Goal: Task Accomplishment & Management: Use online tool/utility

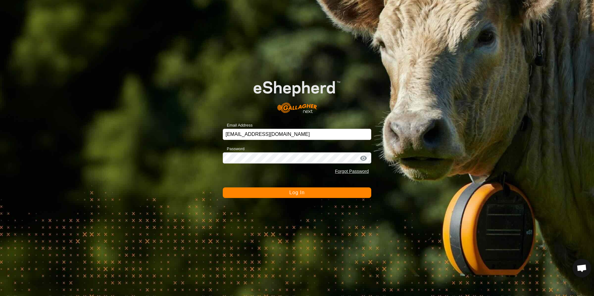
click at [310, 193] on button "Log In" at bounding box center [297, 193] width 148 height 11
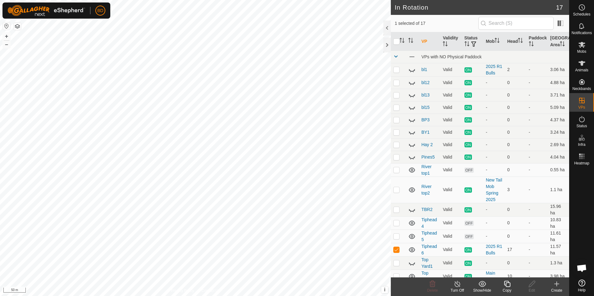
checkbox input "true"
checkbox input "false"
click at [433, 285] on icon at bounding box center [432, 284] width 6 height 6
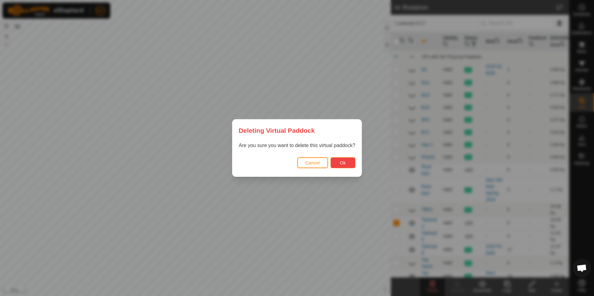
click at [343, 163] on span "Ok" at bounding box center [343, 163] width 6 height 5
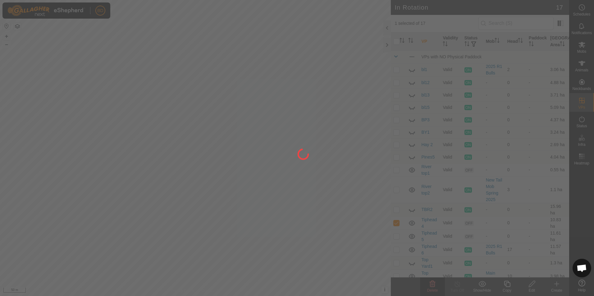
checkbox input "false"
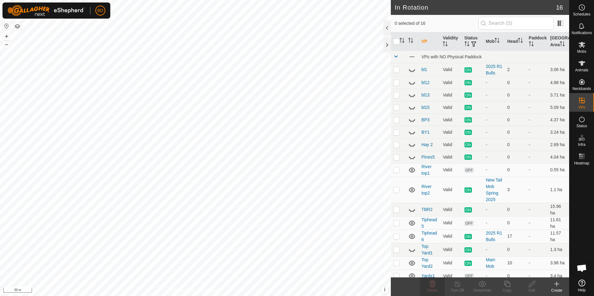
checkbox input "true"
checkbox input "false"
click at [434, 287] on icon at bounding box center [432, 284] width 6 height 6
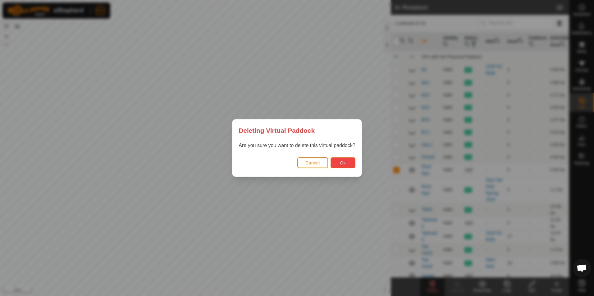
click at [342, 164] on span "Ok" at bounding box center [343, 163] width 6 height 5
checkbox input "false"
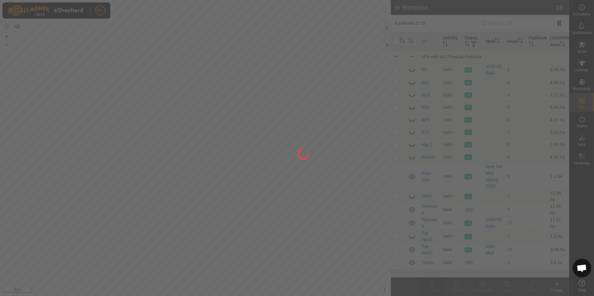
checkbox input "true"
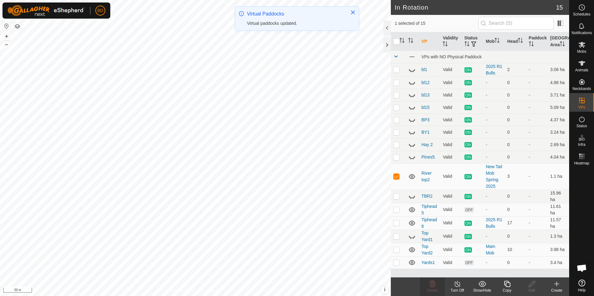
click at [507, 287] on icon at bounding box center [507, 284] width 6 height 6
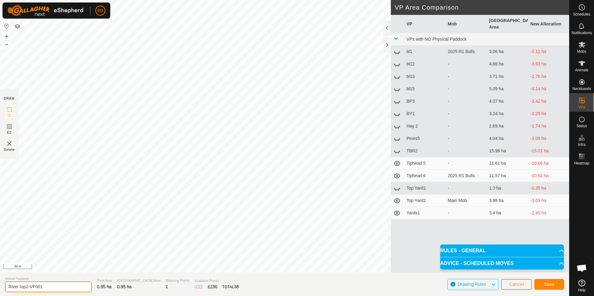
drag, startPoint x: 46, startPoint y: 284, endPoint x: 25, endPoint y: 285, distance: 20.8
click at [25, 285] on input "River top2-VP001" at bounding box center [48, 287] width 87 height 11
type input "River top3"
click at [543, 283] on button "Save" at bounding box center [549, 284] width 30 height 11
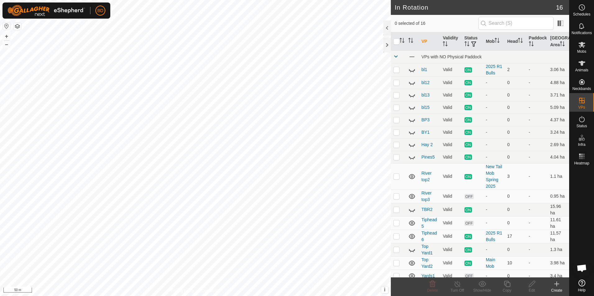
checkbox input "true"
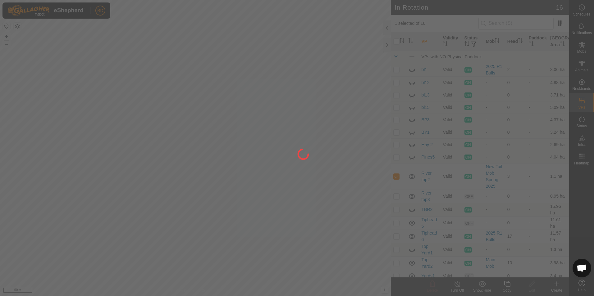
click at [460, 289] on div at bounding box center [297, 148] width 594 height 296
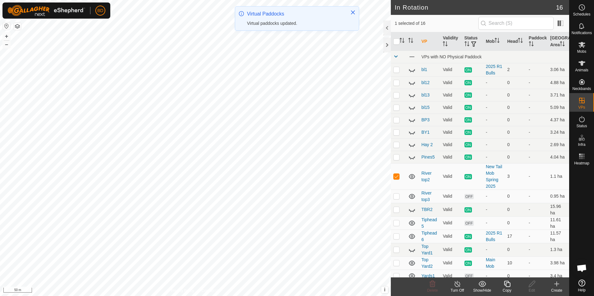
click at [457, 286] on icon at bounding box center [457, 283] width 8 height 7
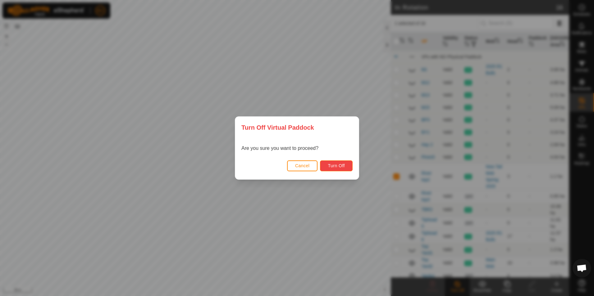
click at [341, 165] on span "Turn Off" at bounding box center [336, 165] width 17 height 5
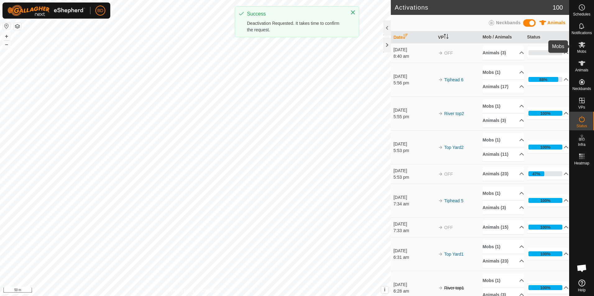
click at [581, 48] on icon at bounding box center [581, 44] width 7 height 7
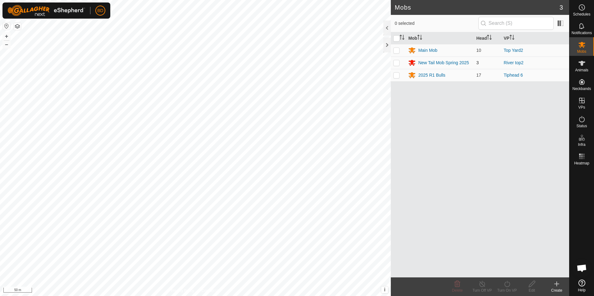
click at [396, 64] on p-checkbox at bounding box center [396, 62] width 6 height 5
checkbox input "true"
click at [508, 285] on icon at bounding box center [507, 283] width 8 height 7
click at [512, 272] on link "Now" at bounding box center [525, 270] width 61 height 12
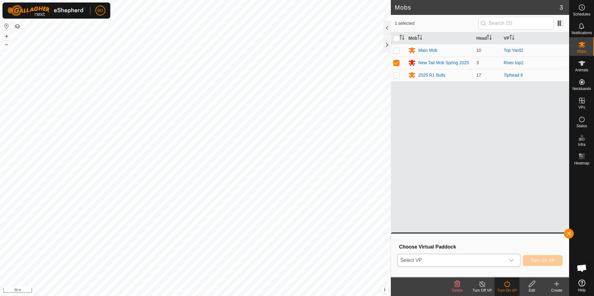
click at [512, 262] on icon "dropdown trigger" at bounding box center [511, 260] width 5 height 5
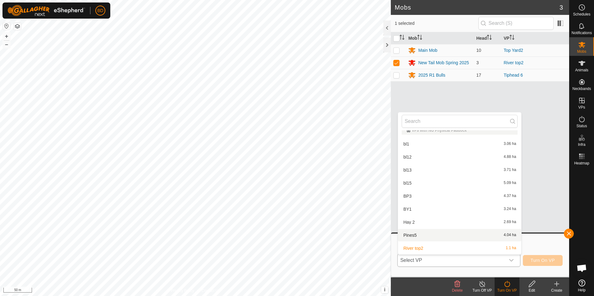
scroll to position [69, 0]
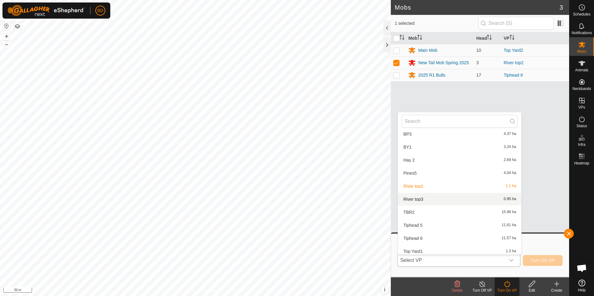
click at [423, 199] on li "River top3 0.95 ha" at bounding box center [459, 199] width 123 height 12
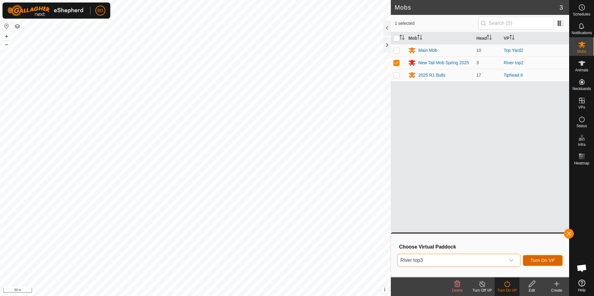
click at [541, 260] on span "Turn On VP" at bounding box center [542, 260] width 24 height 5
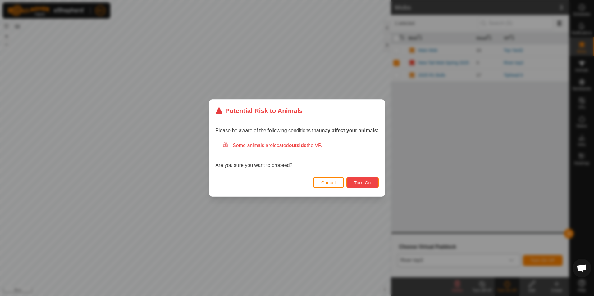
click at [366, 183] on span "Turn On" at bounding box center [362, 182] width 17 height 5
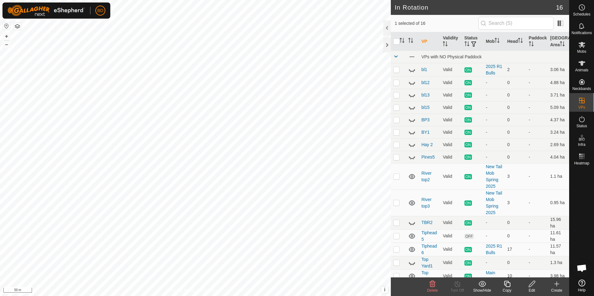
click at [434, 286] on icon at bounding box center [432, 284] width 6 height 6
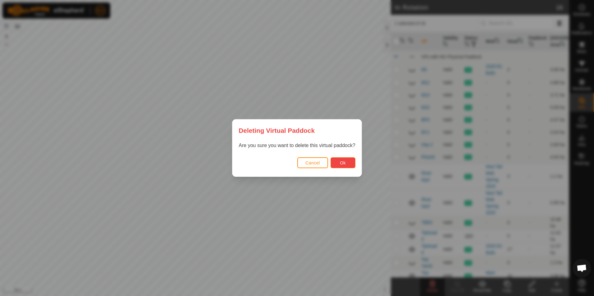
click at [345, 163] on span "Ok" at bounding box center [343, 163] width 6 height 5
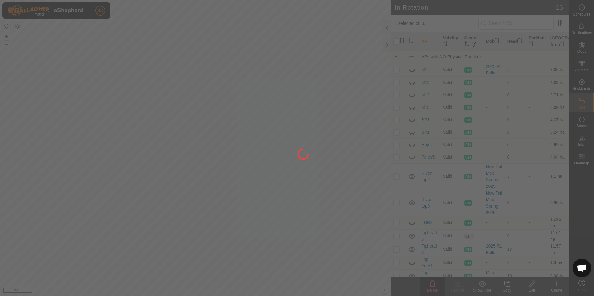
checkbox input "false"
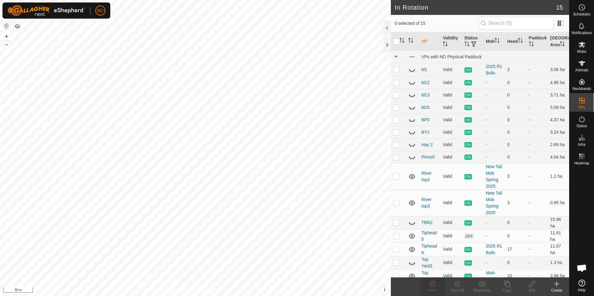
checkbox input "true"
click at [508, 288] on div "Copy" at bounding box center [506, 291] width 25 height 6
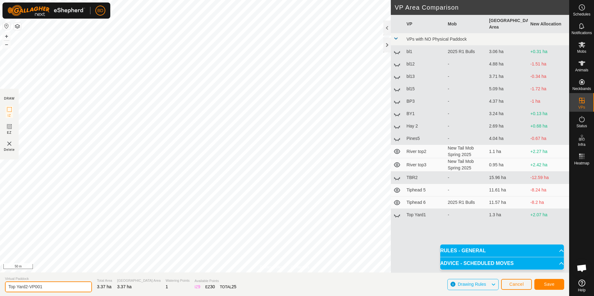
drag, startPoint x: 52, startPoint y: 287, endPoint x: 25, endPoint y: 285, distance: 27.1
click at [25, 285] on input "Top Yard2-VP001" at bounding box center [48, 287] width 87 height 11
type input "Top Yard3"
click at [549, 284] on span "Save" at bounding box center [549, 284] width 11 height 5
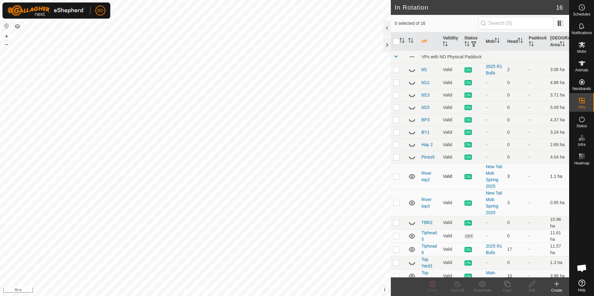
checkbox input "true"
click at [456, 287] on icon at bounding box center [457, 283] width 8 height 7
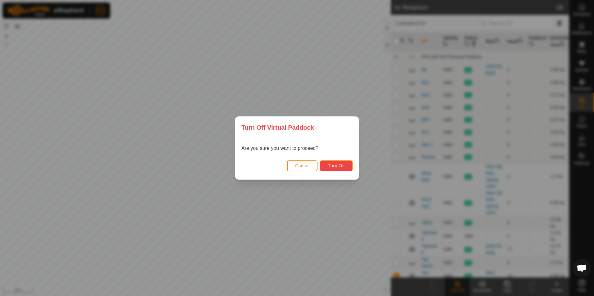
click at [344, 168] on span "Turn Off" at bounding box center [336, 165] width 17 height 5
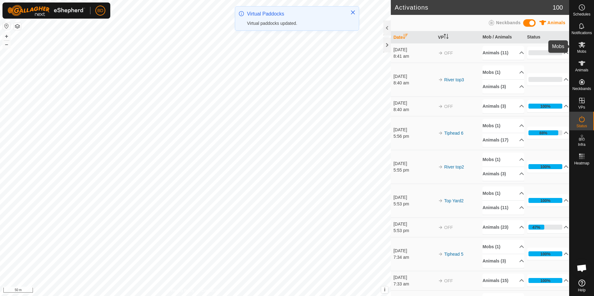
click at [582, 48] on es-mob-svg-icon at bounding box center [581, 45] width 11 height 10
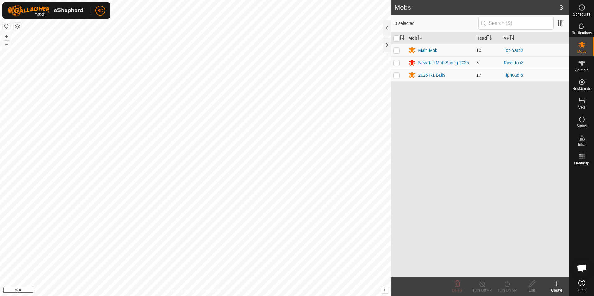
click at [397, 50] on p-checkbox at bounding box center [396, 50] width 6 height 5
checkbox input "true"
click at [508, 288] on div "Turn On VP" at bounding box center [506, 291] width 25 height 6
click at [507, 269] on link "Now" at bounding box center [525, 270] width 61 height 12
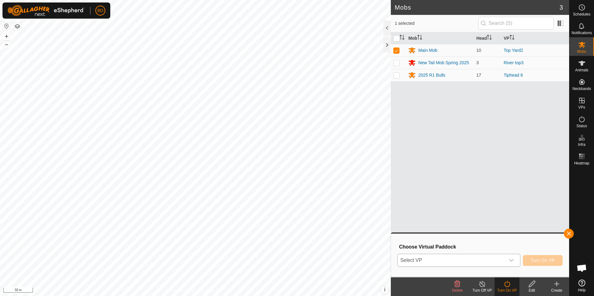
click at [512, 261] on icon "dropdown trigger" at bounding box center [511, 260] width 4 height 2
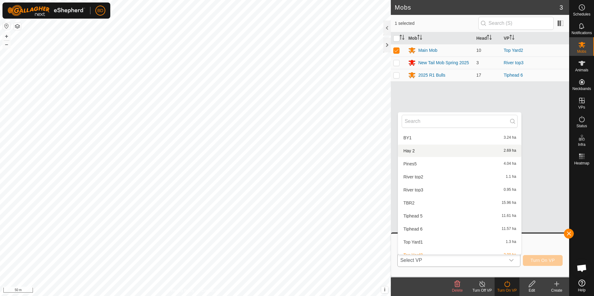
scroll to position [98, 0]
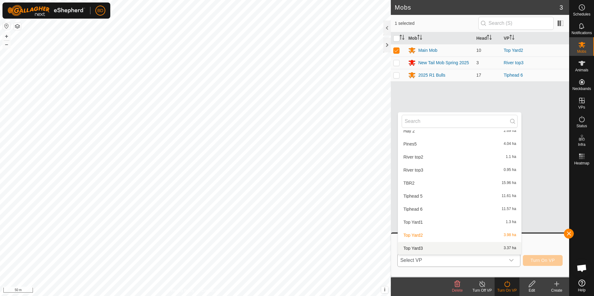
click at [420, 246] on li "Top Yard3 3.37 ha" at bounding box center [459, 248] width 123 height 12
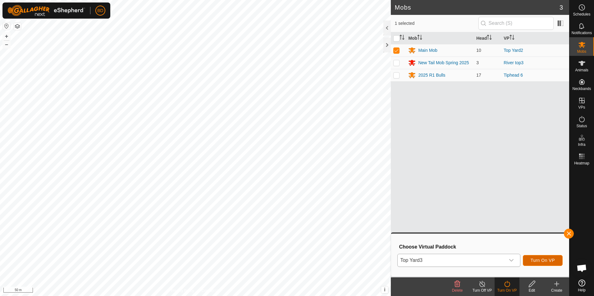
click at [543, 259] on span "Turn On VP" at bounding box center [542, 260] width 24 height 5
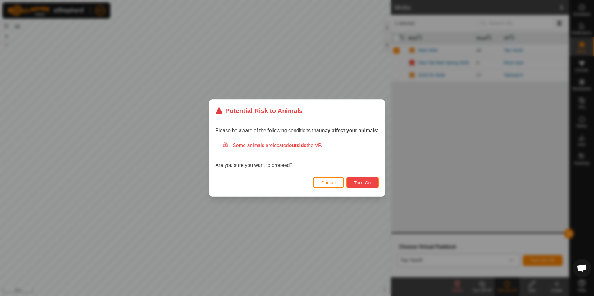
click at [368, 183] on span "Turn On" at bounding box center [362, 182] width 17 height 5
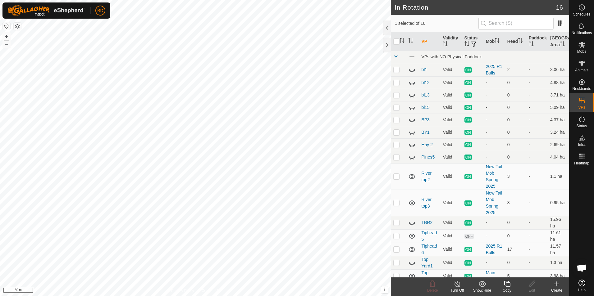
checkbox input "true"
checkbox input "false"
